Goal: Information Seeking & Learning: Learn about a topic

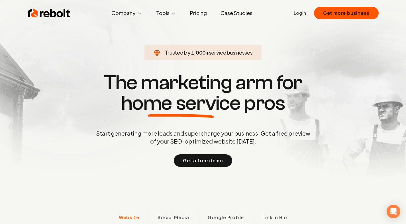
click at [196, 14] on link "Pricing" at bounding box center [198, 12] width 26 height 11
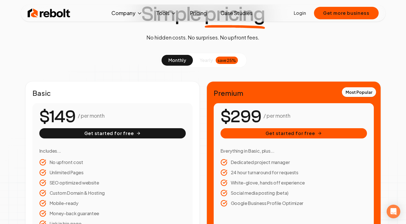
scroll to position [45, 0]
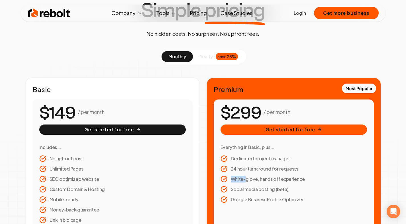
drag, startPoint x: 246, startPoint y: 178, endPoint x: 338, endPoint y: 180, distance: 91.7
click at [337, 180] on li "White-glove, hands off experience" at bounding box center [293, 179] width 146 height 7
drag, startPoint x: 338, startPoint y: 180, endPoint x: 320, endPoint y: 177, distance: 17.9
click at [337, 180] on li "White-glove, hands off experience" at bounding box center [293, 179] width 146 height 7
click at [284, 47] on div "Simple pricing No hidden costs. No surprises. No upfront fees. monthly yearly s…" at bounding box center [203, 178] width 406 height 357
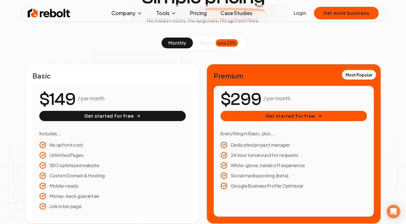
scroll to position [59, 0]
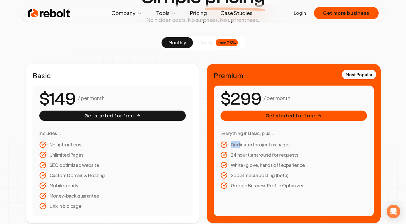
drag, startPoint x: 246, startPoint y: 144, endPoint x: 302, endPoint y: 142, distance: 55.9
click at [301, 142] on li "Dedicated project manager" at bounding box center [293, 145] width 146 height 7
click at [302, 142] on li "Dedicated project manager" at bounding box center [293, 145] width 146 height 7
drag, startPoint x: 260, startPoint y: 141, endPoint x: 291, endPoint y: 144, distance: 31.3
click at [289, 144] on li "Dedicated project manager" at bounding box center [293, 145] width 146 height 7
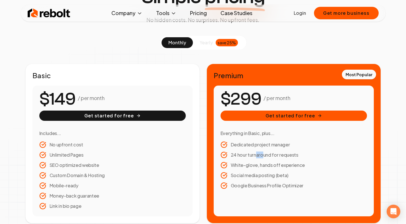
drag, startPoint x: 254, startPoint y: 157, endPoint x: 306, endPoint y: 159, distance: 51.3
click at [305, 159] on ul "Dedicated project manager 24 hour turnaround for requests White-glove, hands of…" at bounding box center [293, 166] width 146 height 48
drag, startPoint x: 306, startPoint y: 159, endPoint x: 237, endPoint y: 168, distance: 69.2
click at [299, 163] on ul "Dedicated project manager 24 hour turnaround for requests White-glove, hands of…" at bounding box center [293, 166] width 146 height 48
drag, startPoint x: 241, startPoint y: 169, endPoint x: 308, endPoint y: 167, distance: 66.9
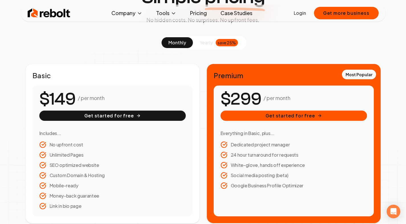
click at [308, 167] on li "White-glove, hands off experience" at bounding box center [293, 165] width 146 height 7
drag, startPoint x: 308, startPoint y: 167, endPoint x: 311, endPoint y: 158, distance: 9.4
click at [308, 167] on li "White-glove, hands off experience" at bounding box center [293, 165] width 146 height 7
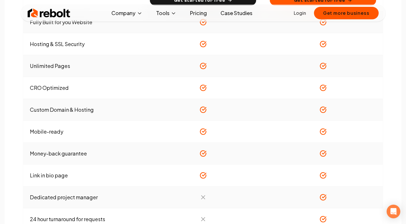
scroll to position [0, 0]
